Goal: Task Accomplishment & Management: Manage account settings

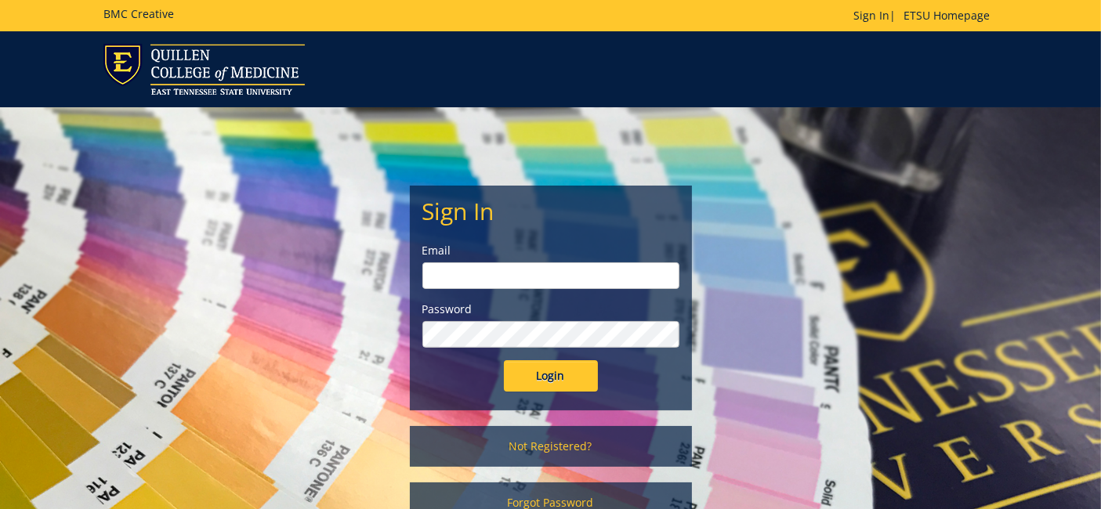
type input "[EMAIL_ADDRESS][DOMAIN_NAME]"
click at [543, 391] on div "Sign In Email etsuhealthprojects@etsu.edu Password Login" at bounding box center [551, 297] width 281 height 223
click at [556, 359] on form "Sign In Email etsuhealthprojects@etsu.edu Password Login" at bounding box center [550, 295] width 257 height 194
click at [551, 384] on input "Login" at bounding box center [551, 375] width 94 height 31
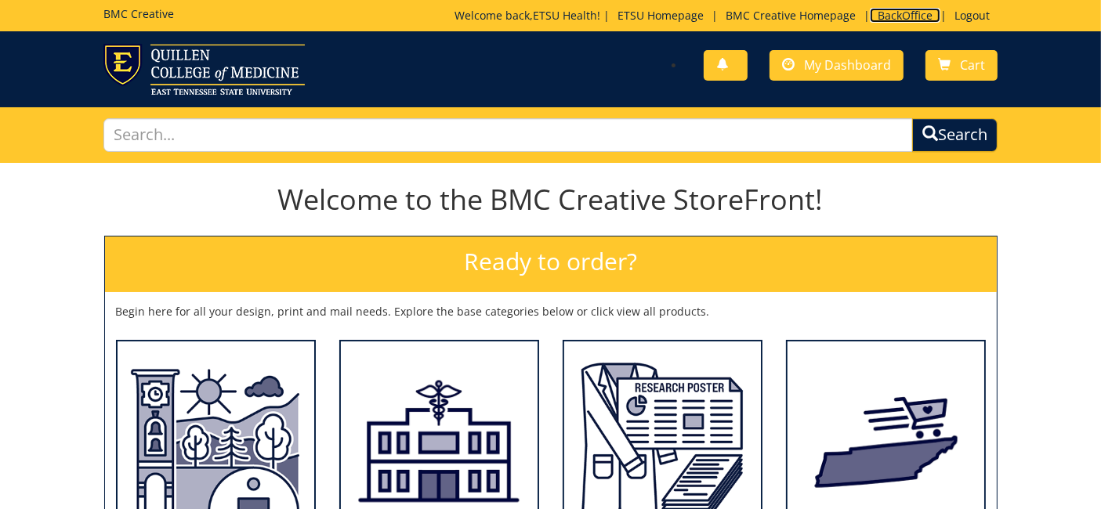
click at [895, 12] on link "BackOffice" at bounding box center [905, 15] width 71 height 15
